Goal: Task Accomplishment & Management: Use online tool/utility

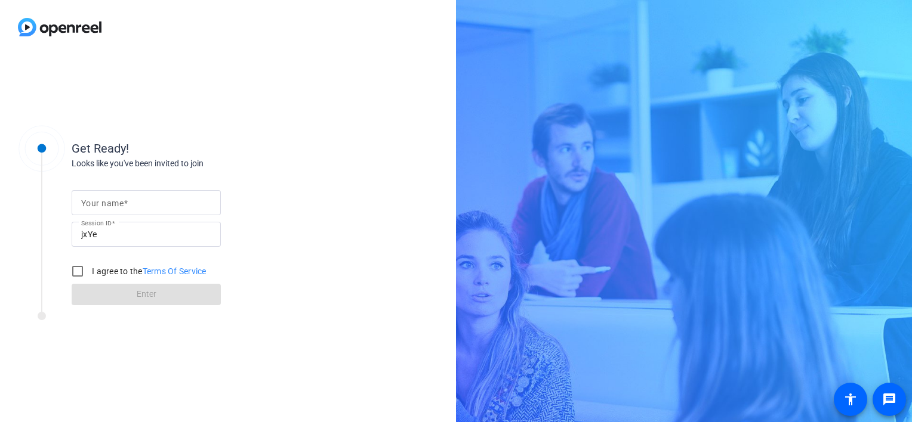
click at [131, 200] on input "Your name" at bounding box center [146, 203] width 130 height 14
type input "[PERSON_NAME]"
click at [76, 268] on input "I agree to the Terms Of Service" at bounding box center [78, 272] width 24 height 24
checkbox input "true"
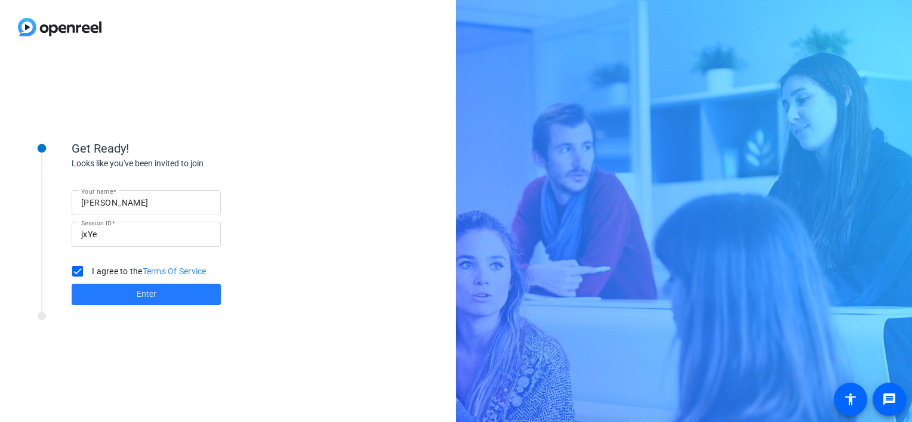
click at [155, 298] on span "Enter" at bounding box center [147, 294] width 20 height 13
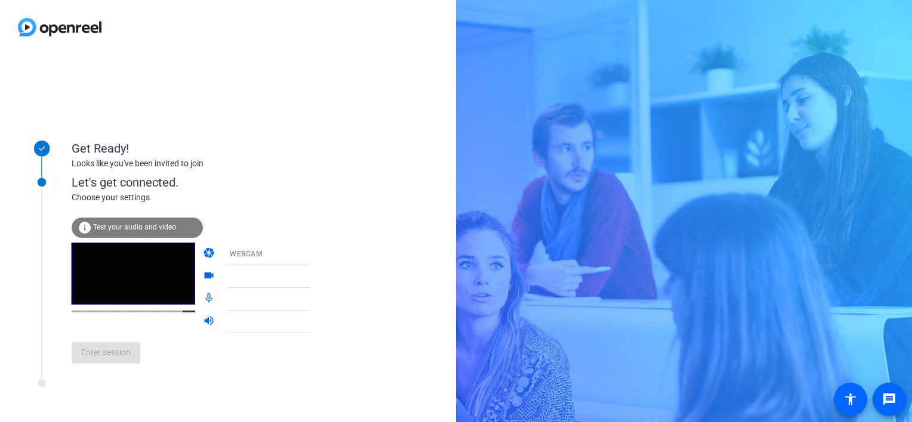
click at [245, 282] on div at bounding box center [274, 277] width 89 height 14
click at [319, 277] on icon at bounding box center [322, 277] width 6 height 3
click at [319, 276] on icon at bounding box center [322, 277] width 6 height 3
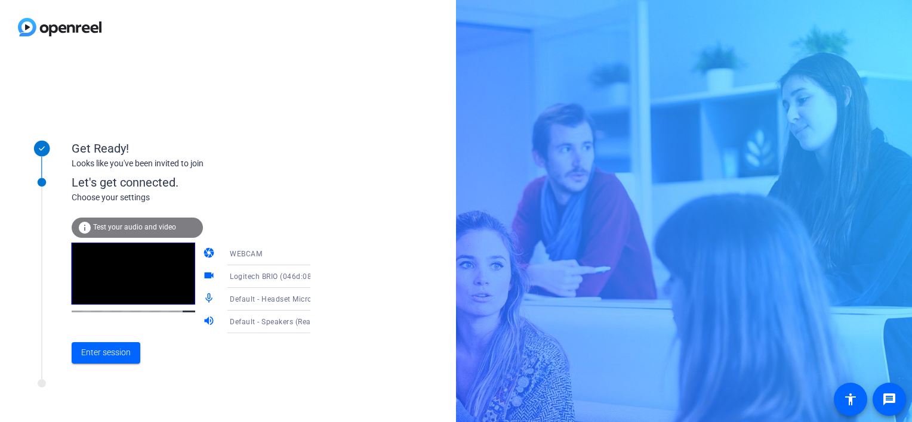
click at [277, 297] on span "Default - Headset Microphone (2- Poly BT700) (047f:02e6)" at bounding box center [331, 299] width 203 height 10
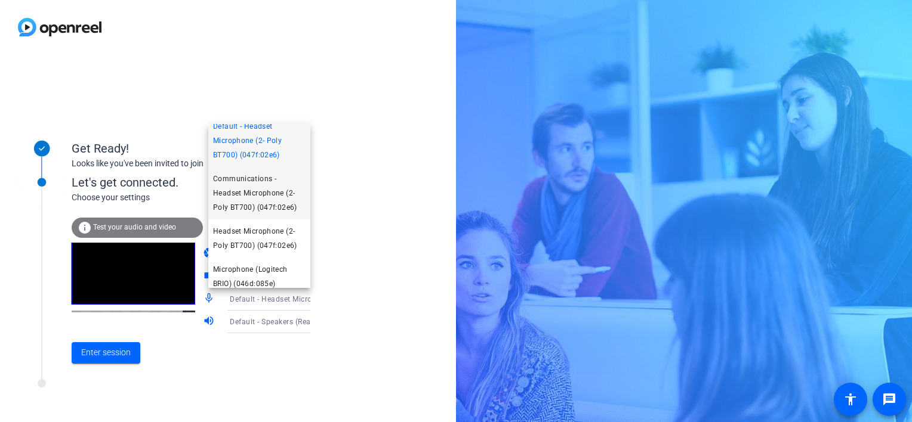
scroll to position [69, 0]
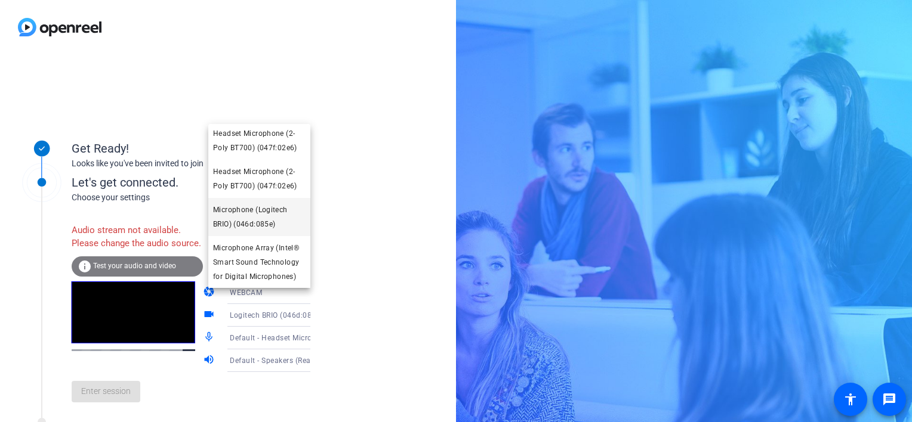
click at [260, 218] on span "Microphone (Logitech BRIO) (046d:085e)" at bounding box center [259, 217] width 92 height 29
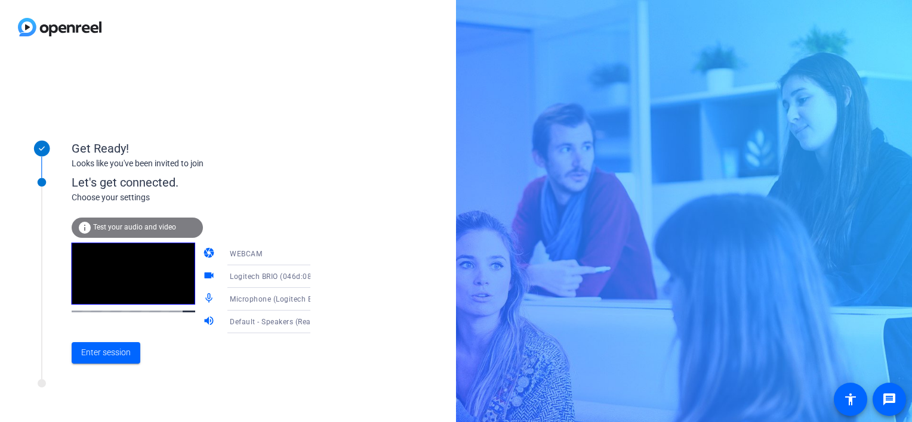
click at [275, 304] on div "Microphone (Logitech BRIO) (046d:085e)" at bounding box center [274, 299] width 89 height 15
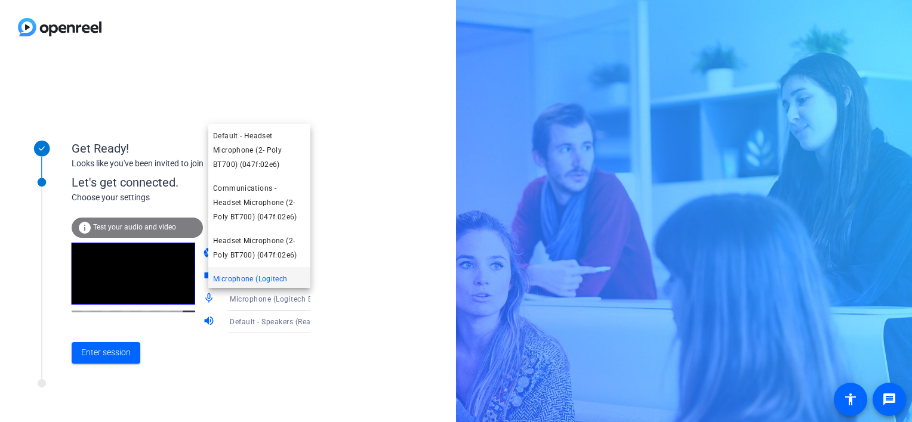
scroll to position [17, 0]
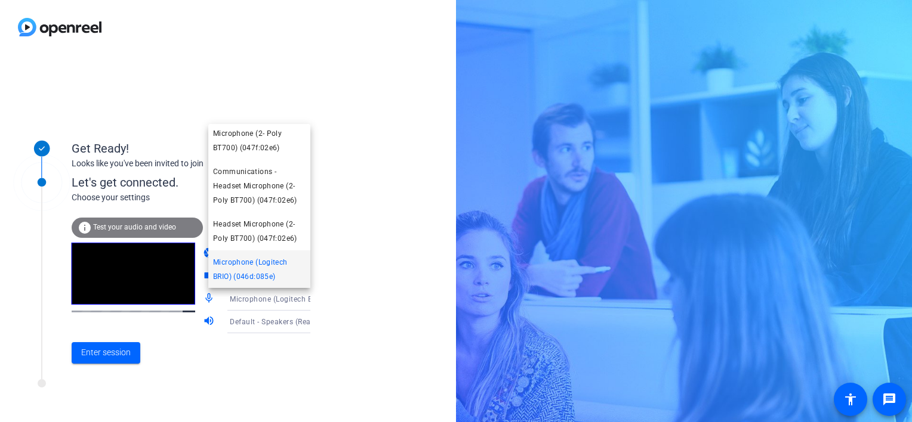
click at [266, 317] on div at bounding box center [456, 211] width 912 height 422
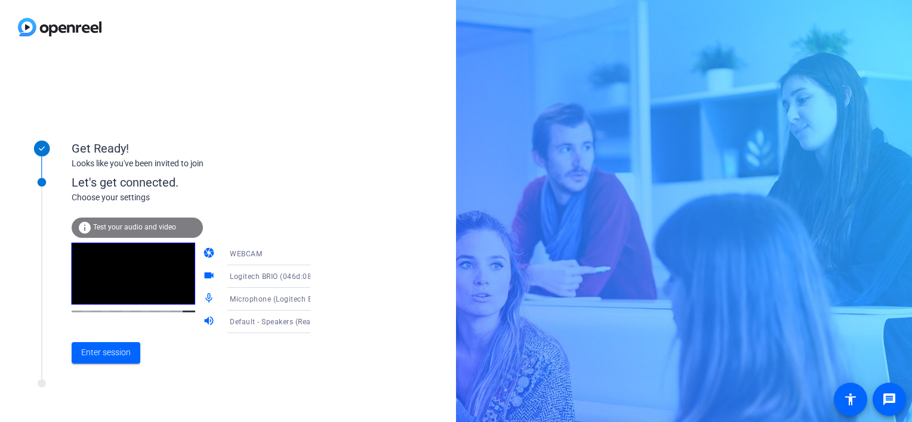
click at [265, 321] on span "Default - Speakers (Realtek(R) Audio)" at bounding box center [294, 322] width 129 height 10
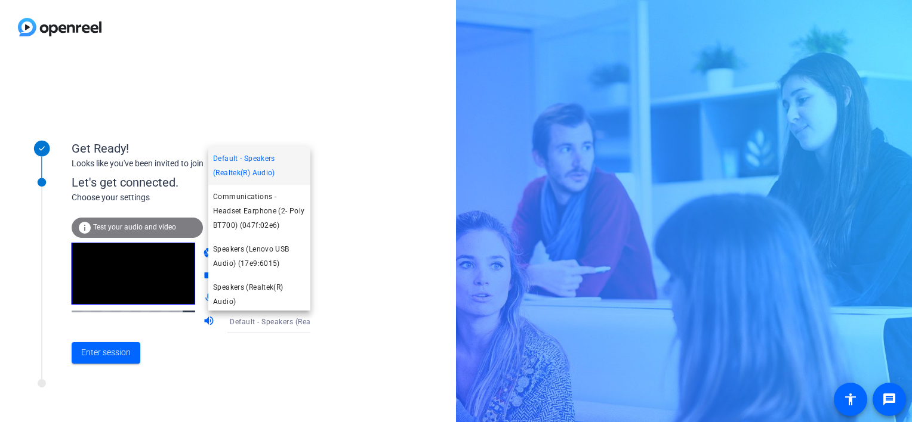
click at [345, 196] on div at bounding box center [456, 211] width 912 height 422
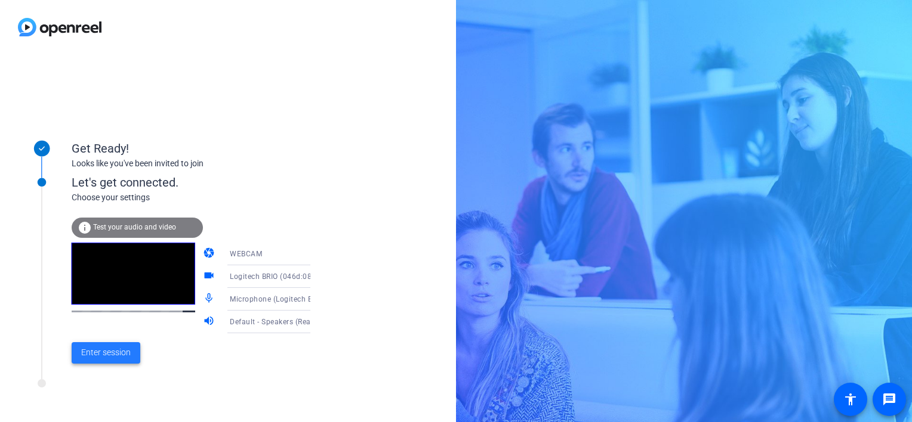
click at [113, 350] on span "Enter session" at bounding box center [106, 353] width 50 height 13
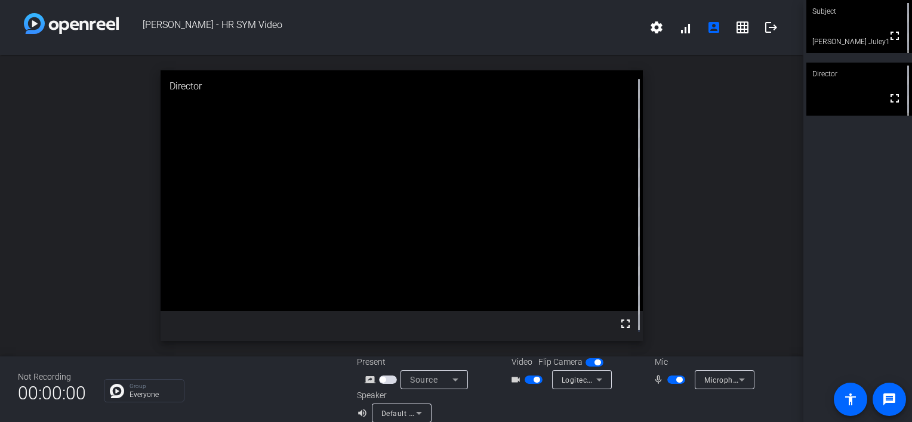
click at [524, 379] on span "button" at bounding box center [533, 380] width 18 height 8
click at [535, 382] on span "button" at bounding box center [533, 380] width 18 height 8
click at [585, 360] on span "button" at bounding box center [594, 363] width 18 height 8
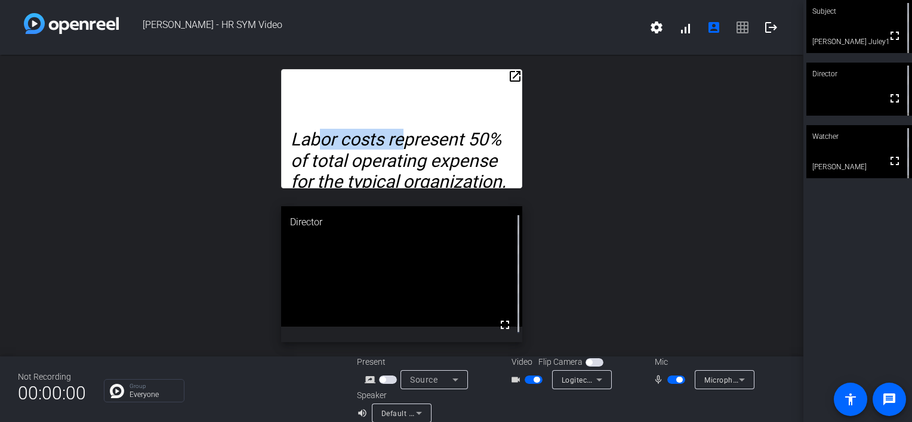
drag, startPoint x: 401, startPoint y: 83, endPoint x: 322, endPoint y: 81, distance: 79.4
click at [322, 81] on div "Labor costs represent 50% of total operating expense for the typical organizati…" at bounding box center [401, 128] width 241 height 119
drag, startPoint x: 501, startPoint y: 79, endPoint x: 456, endPoint y: 75, distance: 44.9
click at [455, 75] on div "Labor costs represent 50% of total operating expense for the typical organizati…" at bounding box center [401, 128] width 241 height 119
click at [508, 79] on mat-icon "open_in_new" at bounding box center [515, 76] width 14 height 14
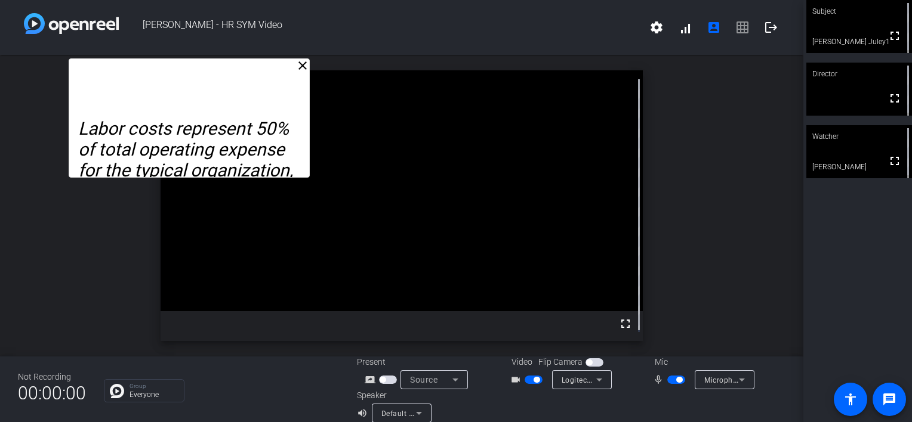
drag, startPoint x: 458, startPoint y: 79, endPoint x: 248, endPoint y: 74, distance: 210.1
click at [248, 74] on div "Labor costs represent 50% of total operating expense for the typical organizati…" at bounding box center [189, 117] width 241 height 119
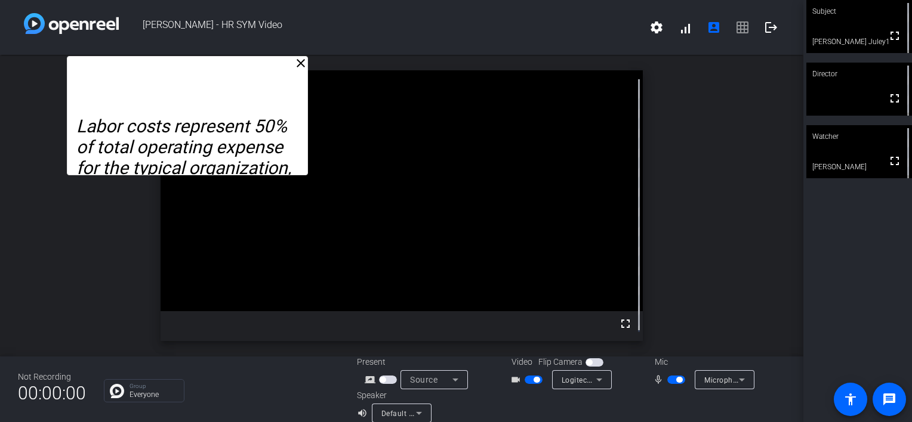
click at [176, 75] on div "Labor costs represent 50% of total operating expense for the typical organizati…" at bounding box center [187, 115] width 241 height 119
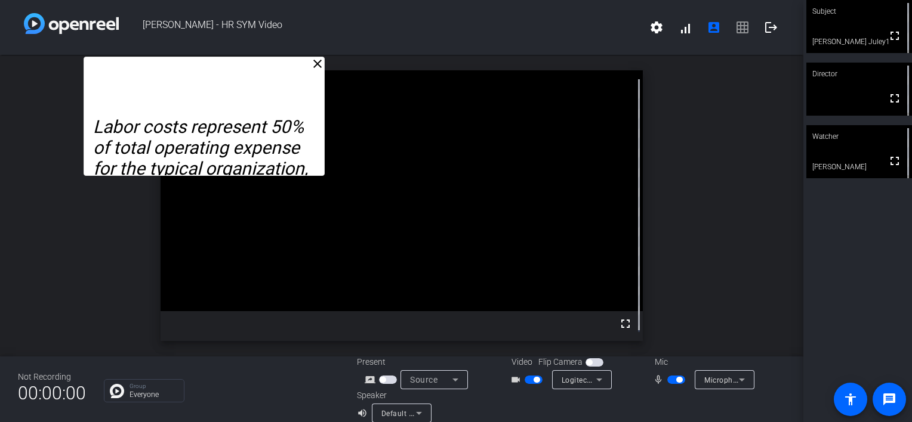
drag, startPoint x: 192, startPoint y: 78, endPoint x: 208, endPoint y: 78, distance: 16.7
click at [208, 78] on div "Labor costs represent 50% of total operating expense for the typical organizati…" at bounding box center [204, 116] width 241 height 119
